Goal: Check status: Check status

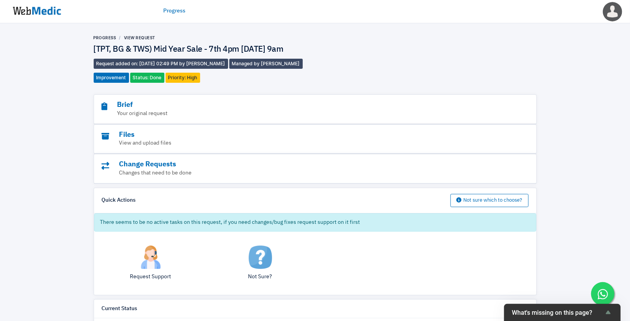
click at [178, 10] on link "Progress" at bounding box center [175, 11] width 22 height 8
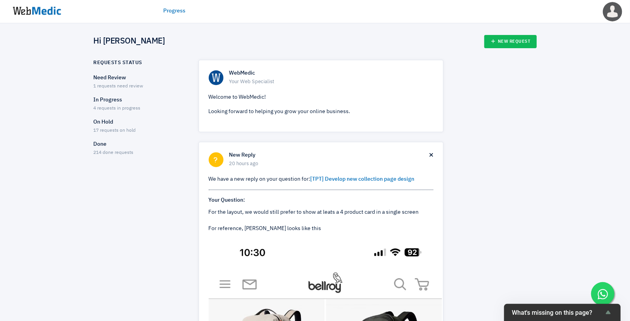
click at [103, 82] on div "Need Review 1 requests need review" at bounding box center [139, 82] width 91 height 16
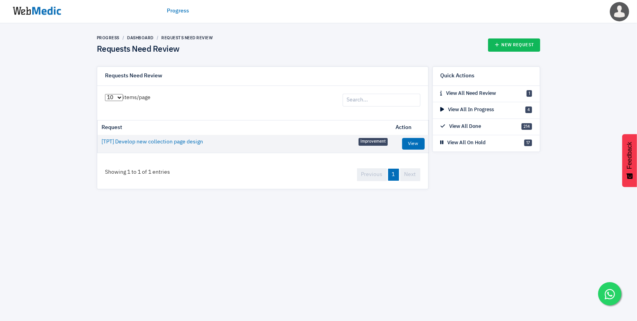
drag, startPoint x: 129, startPoint y: 84, endPoint x: 125, endPoint y: 91, distance: 7.3
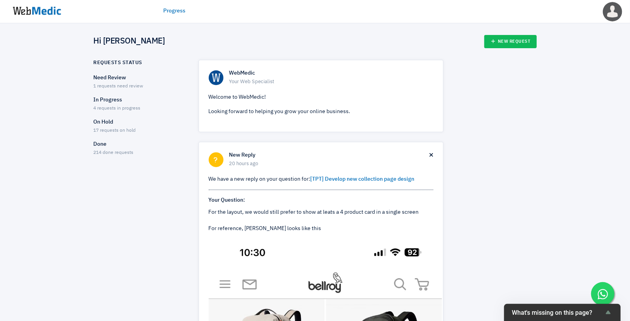
click at [119, 145] on p "Done" at bounding box center [139, 144] width 91 height 8
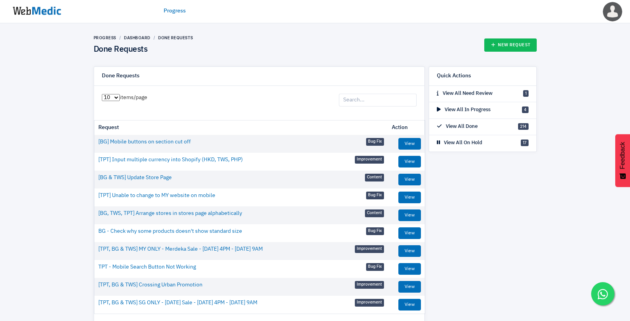
scroll to position [40, 0]
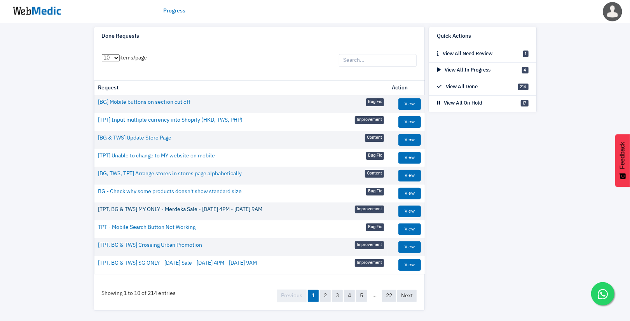
click at [153, 207] on link "[TPT, BG & TWS] MY ONLY - Merdeka Sale - [DATE] 4PM - [DATE] 9AM" at bounding box center [180, 210] width 164 height 8
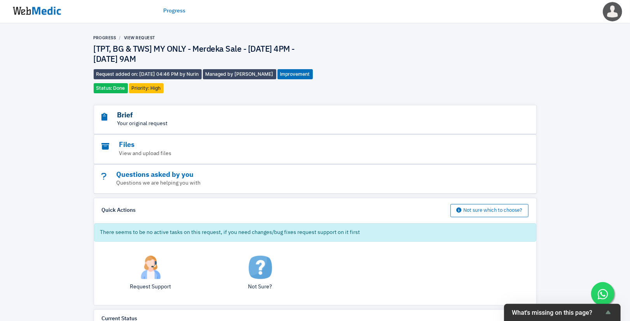
click at [155, 116] on h3 "Brief" at bounding box center [294, 115] width 384 height 9
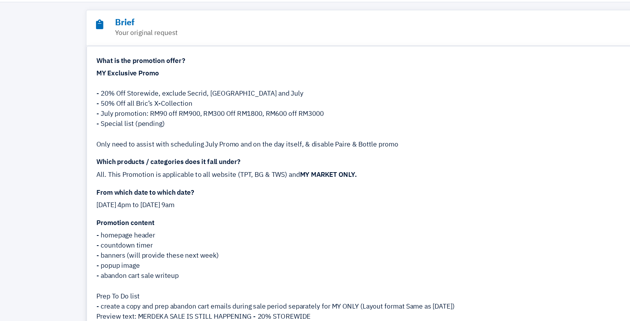
scroll to position [76, 0]
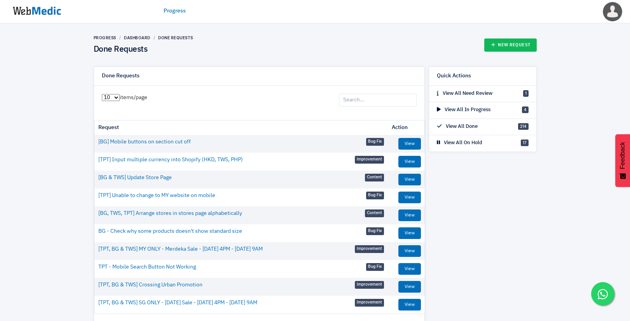
scroll to position [40, 0]
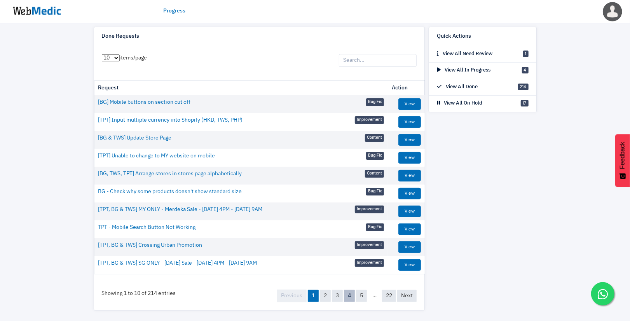
click at [346, 297] on link "4" at bounding box center [349, 296] width 11 height 12
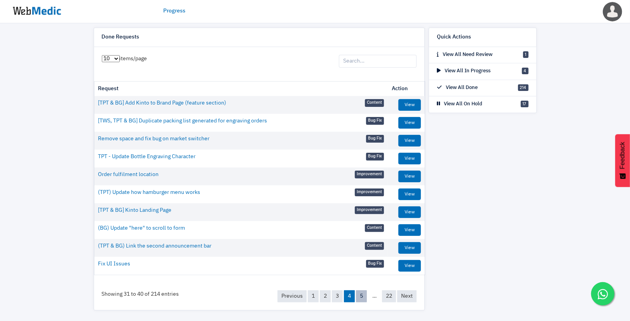
click at [364, 298] on link "5" at bounding box center [361, 296] width 11 height 12
